Goal: Ask a question: Seek information or help from site administrators or community

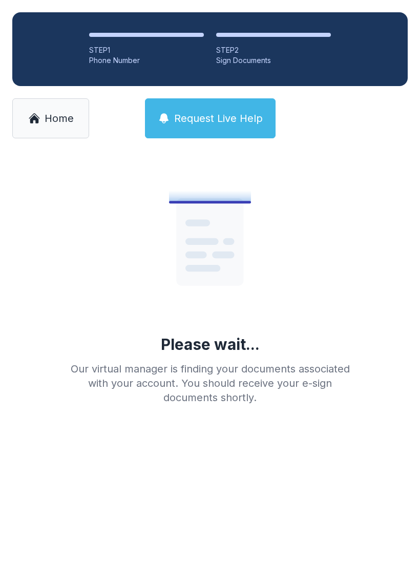
click at [185, 105] on button "Request Live Help" at bounding box center [210, 118] width 131 height 40
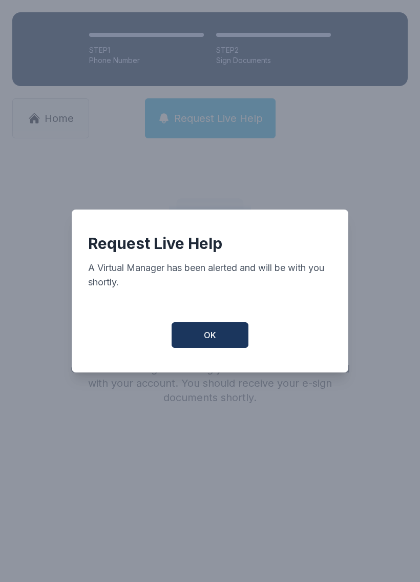
click at [200, 348] on button "OK" at bounding box center [210, 335] width 77 height 26
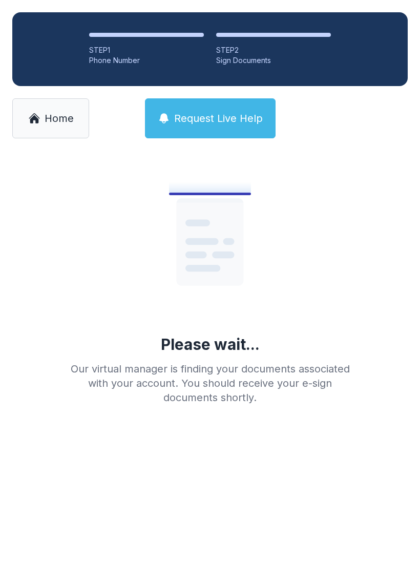
click at [213, 119] on span "Request Live Help" at bounding box center [218, 118] width 89 height 14
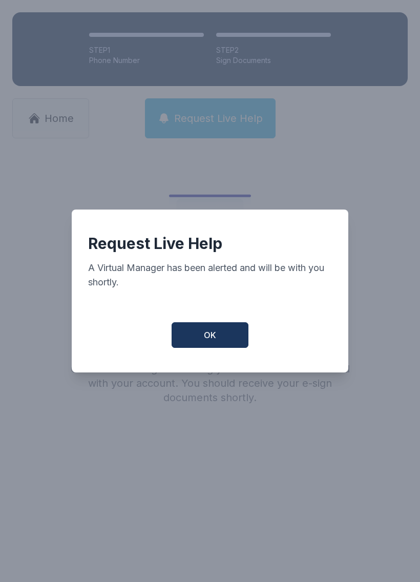
click at [218, 340] on button "OK" at bounding box center [210, 335] width 77 height 26
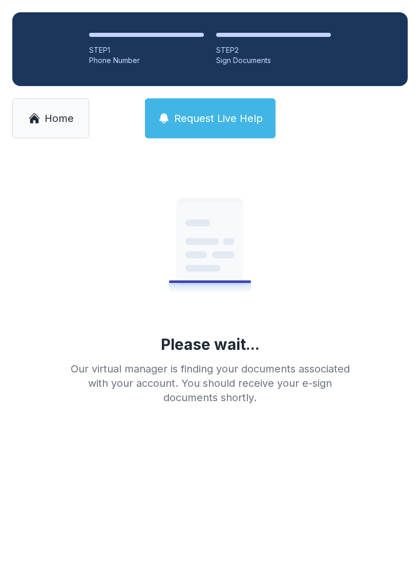
click at [230, 132] on button "Request Live Help" at bounding box center [210, 118] width 131 height 40
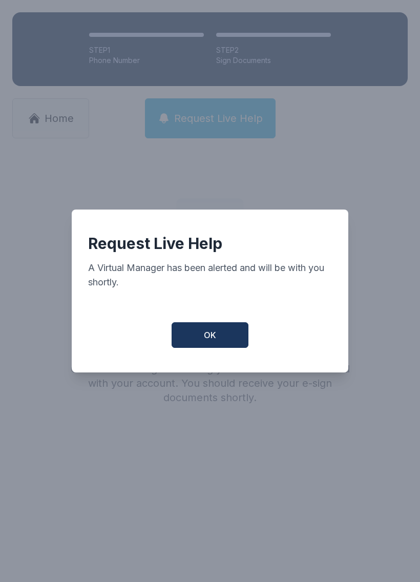
click at [218, 325] on div "Request Live Help A Virtual Manager has been alerted and will be with you short…" at bounding box center [210, 291] width 277 height 163
click at [232, 341] on button "OK" at bounding box center [210, 335] width 77 height 26
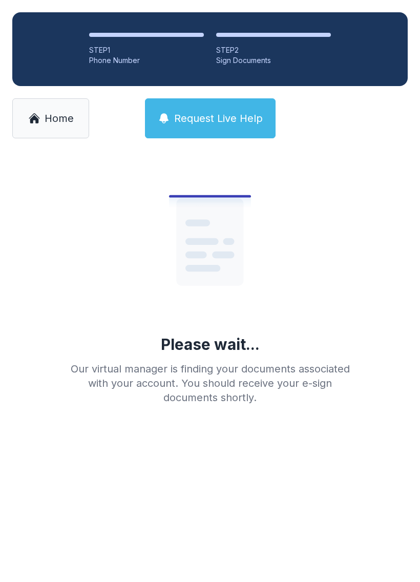
click at [251, 328] on div "Please wait... Our virtual manager is finding your documents associated with yo…" at bounding box center [210, 282] width 295 height 246
click at [240, 112] on span "Request Live Help" at bounding box center [218, 118] width 89 height 14
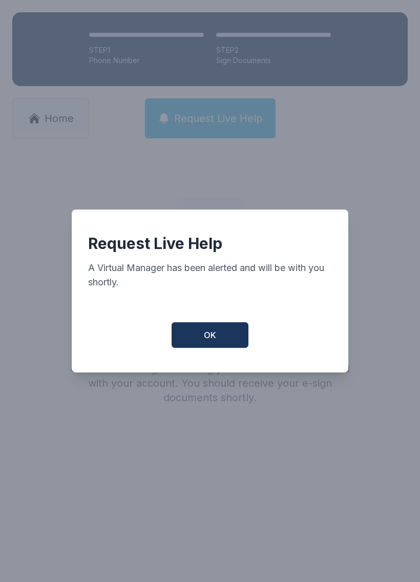
click at [207, 337] on span "OK" at bounding box center [210, 335] width 12 height 12
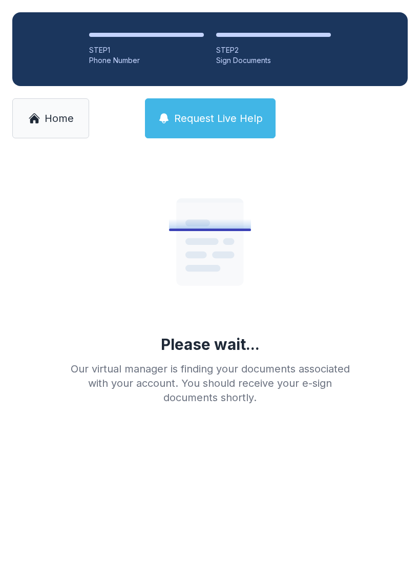
click at [253, 92] on div "STEP 1 Phone Number STEP 2 Sign Documents Home Request Live Help" at bounding box center [210, 75] width 420 height 151
click at [217, 114] on span "Request Live Help" at bounding box center [218, 118] width 89 height 14
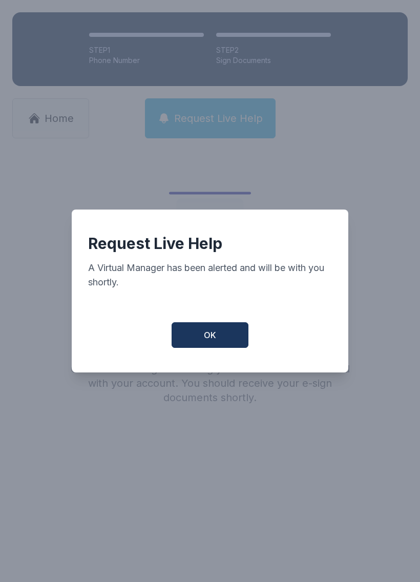
click at [222, 344] on button "OK" at bounding box center [210, 335] width 77 height 26
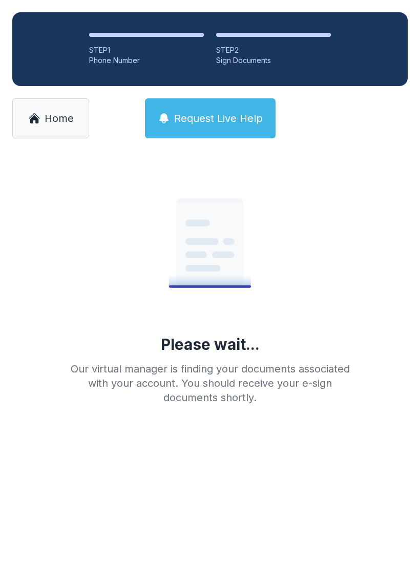
click at [205, 325] on div "Please wait... Our virtual manager is finding your documents associated with yo…" at bounding box center [210, 282] width 295 height 246
click at [209, 109] on button "Request Live Help" at bounding box center [210, 118] width 131 height 40
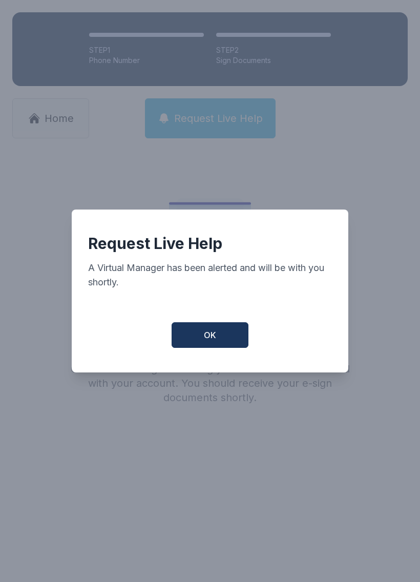
click at [180, 371] on div "Request Live Help A Virtual Manager has been alerted and will be with you short…" at bounding box center [210, 291] width 277 height 163
click at [210, 348] on button "OK" at bounding box center [210, 335] width 77 height 26
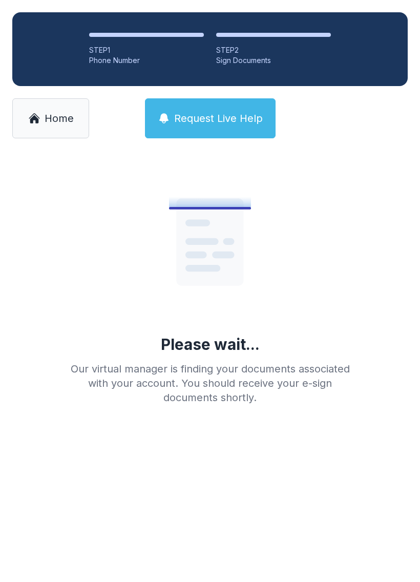
click at [217, 331] on div "Please wait... Our virtual manager is finding your documents associated with yo…" at bounding box center [210, 282] width 295 height 246
